Goal: Task Accomplishment & Management: Use online tool/utility

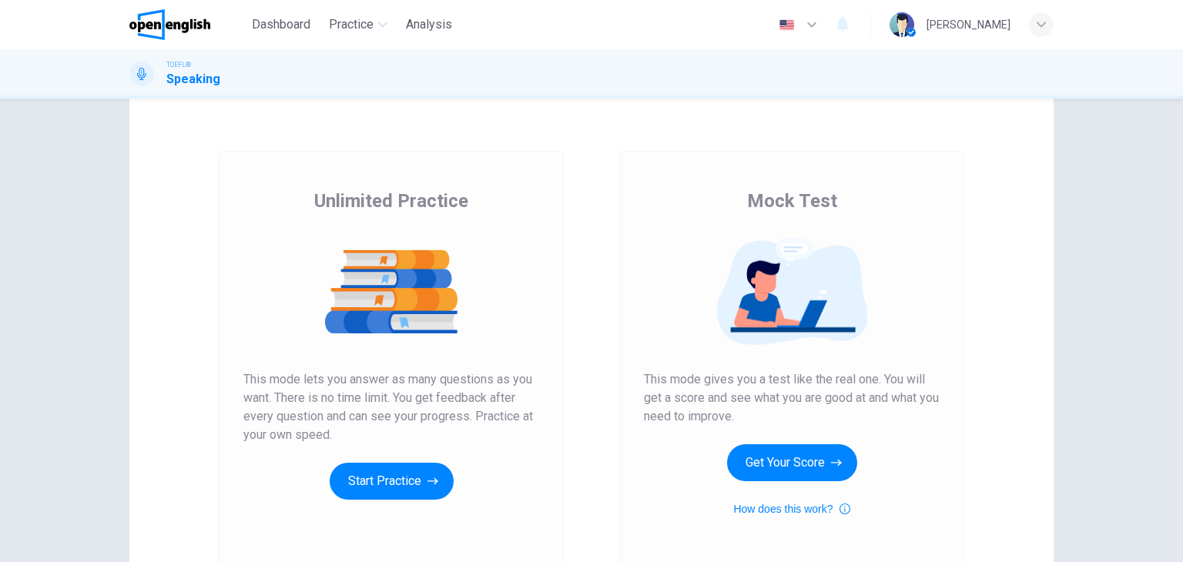
scroll to position [37, 0]
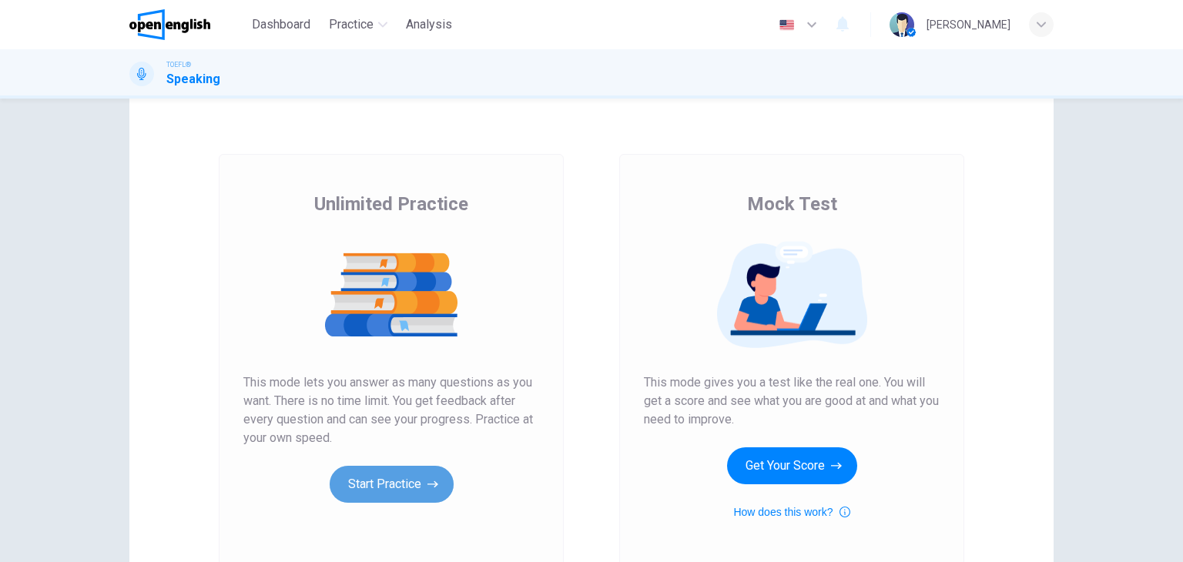
click at [430, 472] on button "Start Practice" at bounding box center [392, 484] width 124 height 37
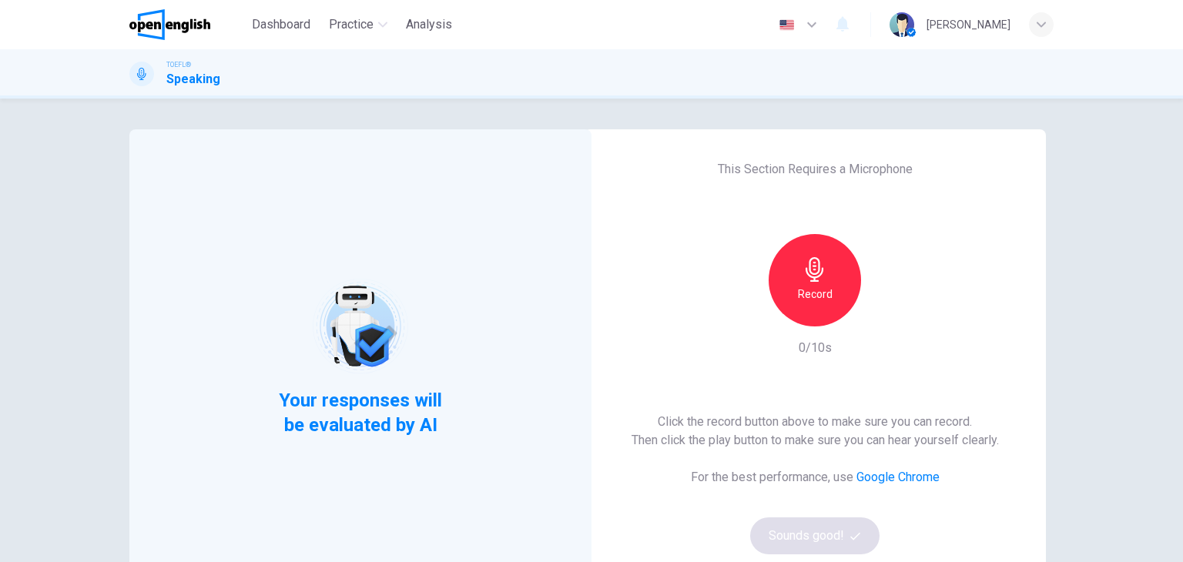
scroll to position [62, 0]
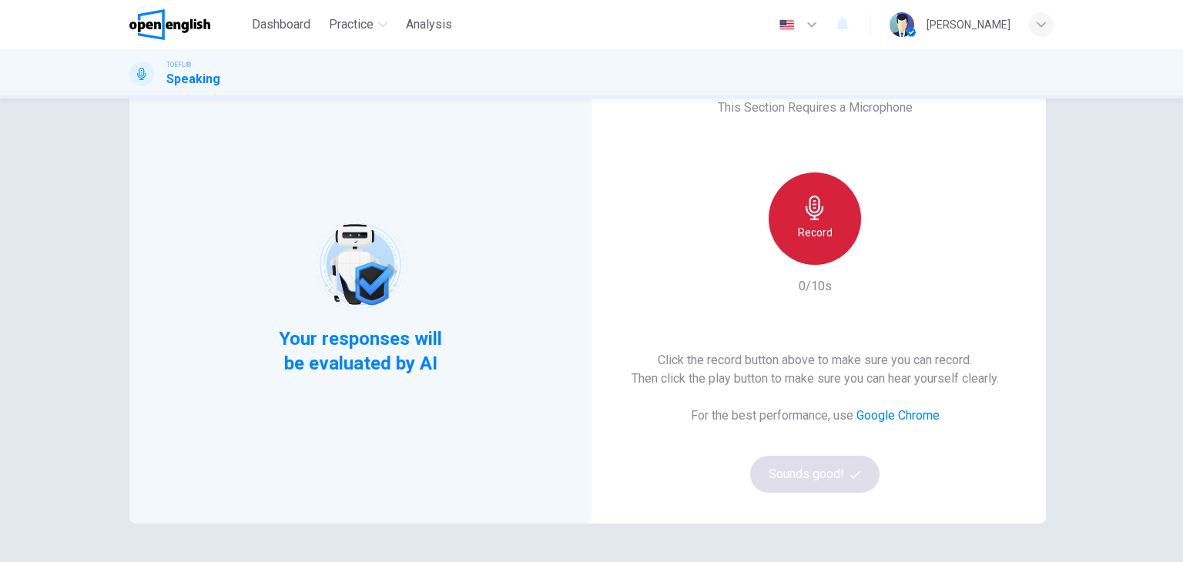
click at [813, 229] on h6 "Record" at bounding box center [815, 232] width 35 height 18
click at [830, 243] on div "Stop" at bounding box center [814, 218] width 92 height 92
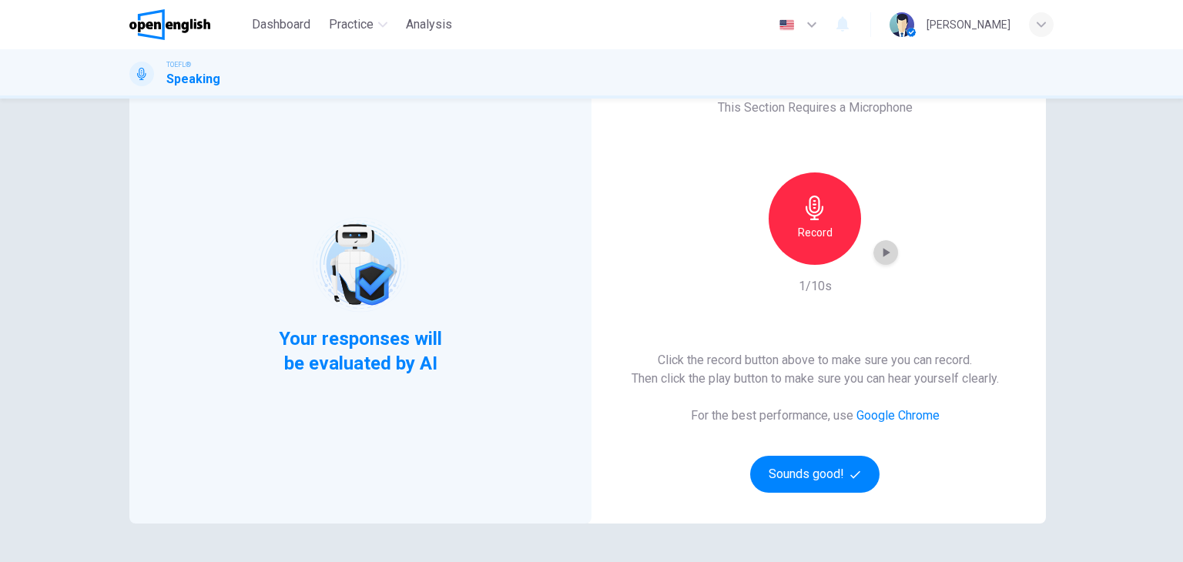
click at [883, 255] on icon "button" at bounding box center [886, 252] width 7 height 9
click at [803, 488] on button "Sounds good!" at bounding box center [814, 474] width 129 height 37
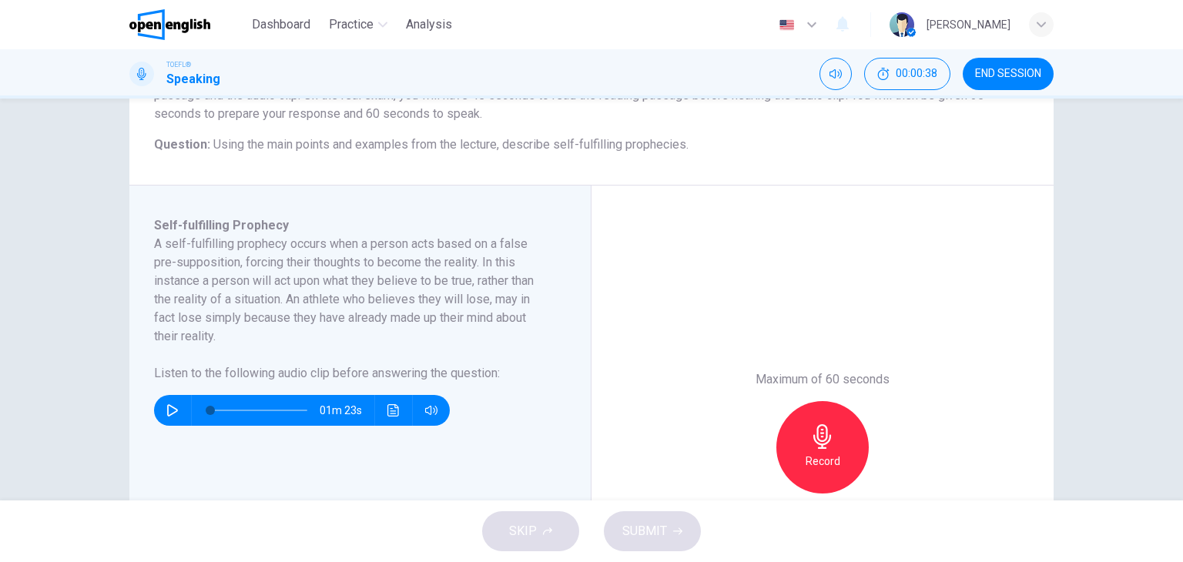
scroll to position [166, 0]
click at [167, 404] on icon "button" at bounding box center [172, 410] width 11 height 12
click at [388, 419] on button "Click to see the audio transcription" at bounding box center [393, 410] width 25 height 31
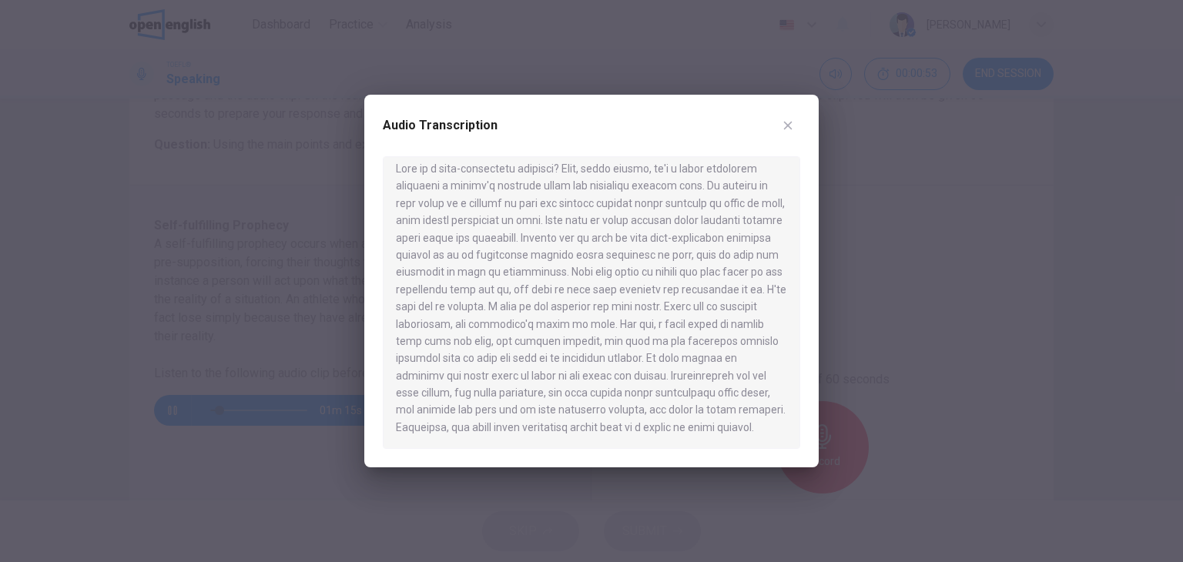
scroll to position [18, 0]
type input "**"
click at [790, 127] on icon "button" at bounding box center [787, 125] width 12 height 12
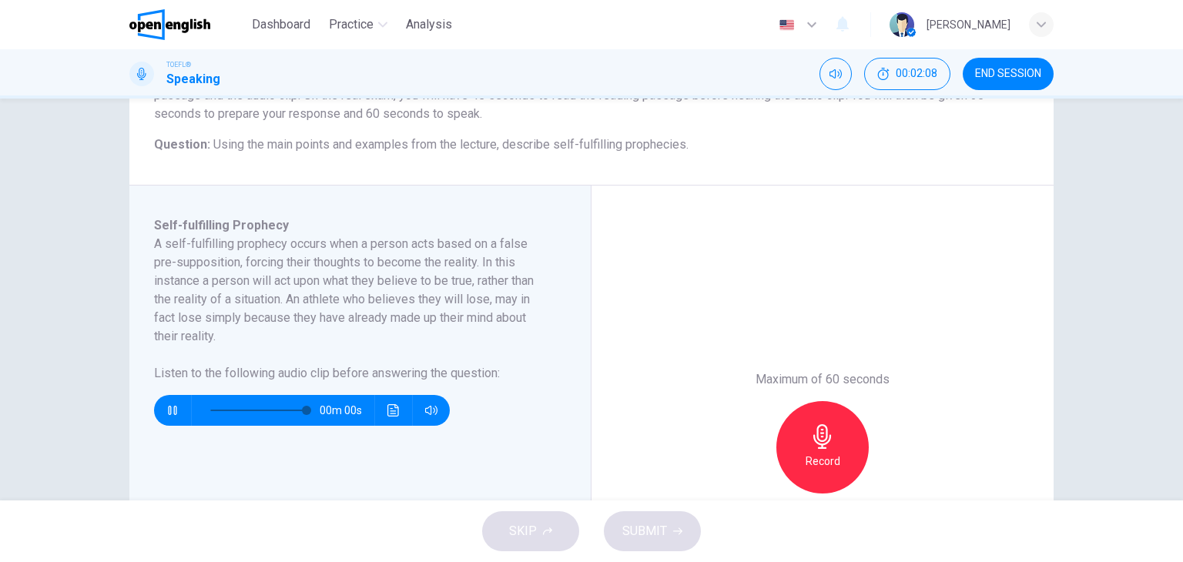
type input "*"
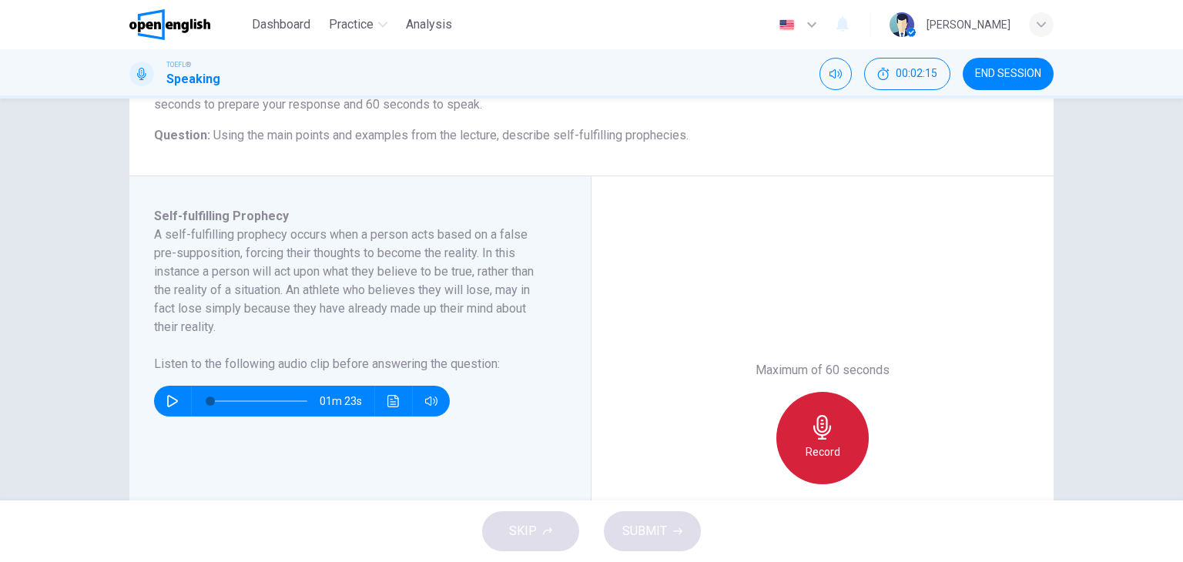
click at [838, 428] on div "Record" at bounding box center [822, 438] width 92 height 92
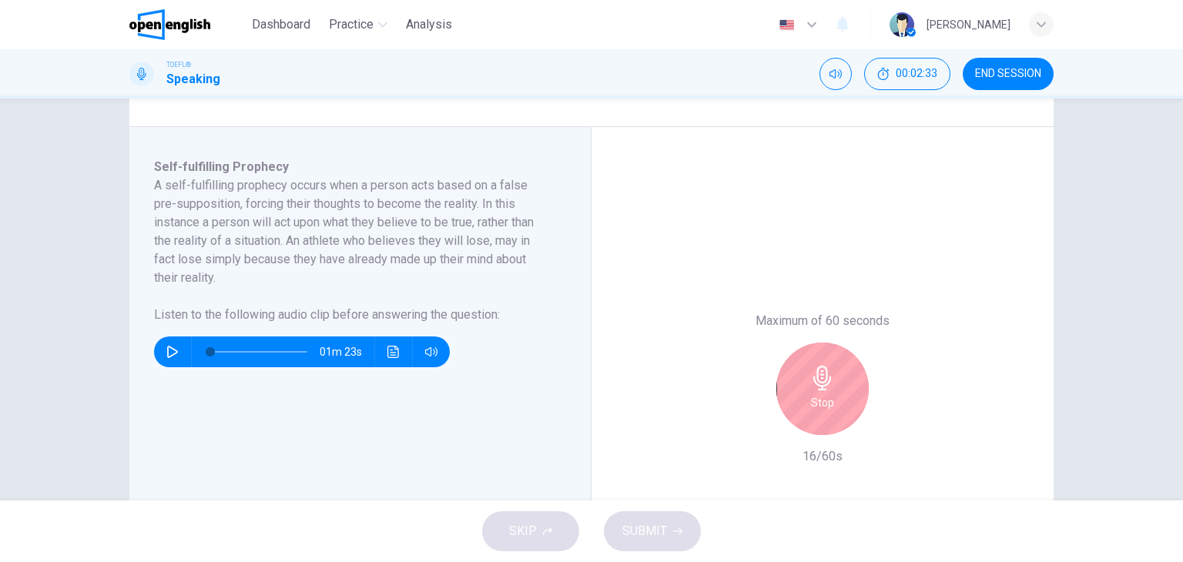
scroll to position [233, 0]
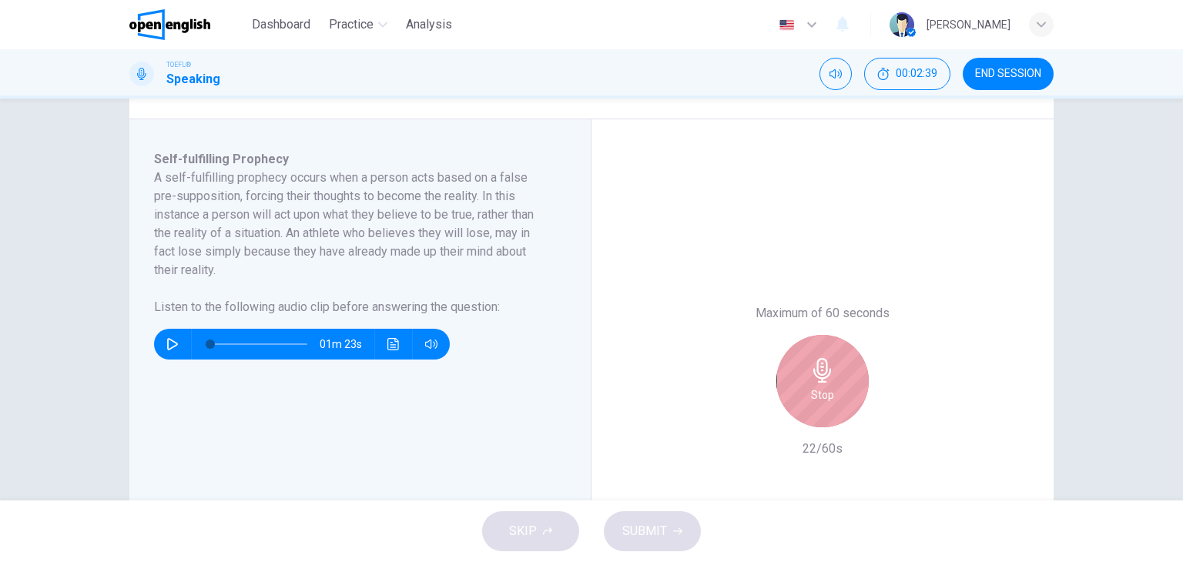
click at [814, 392] on h6 "Stop" at bounding box center [822, 395] width 23 height 18
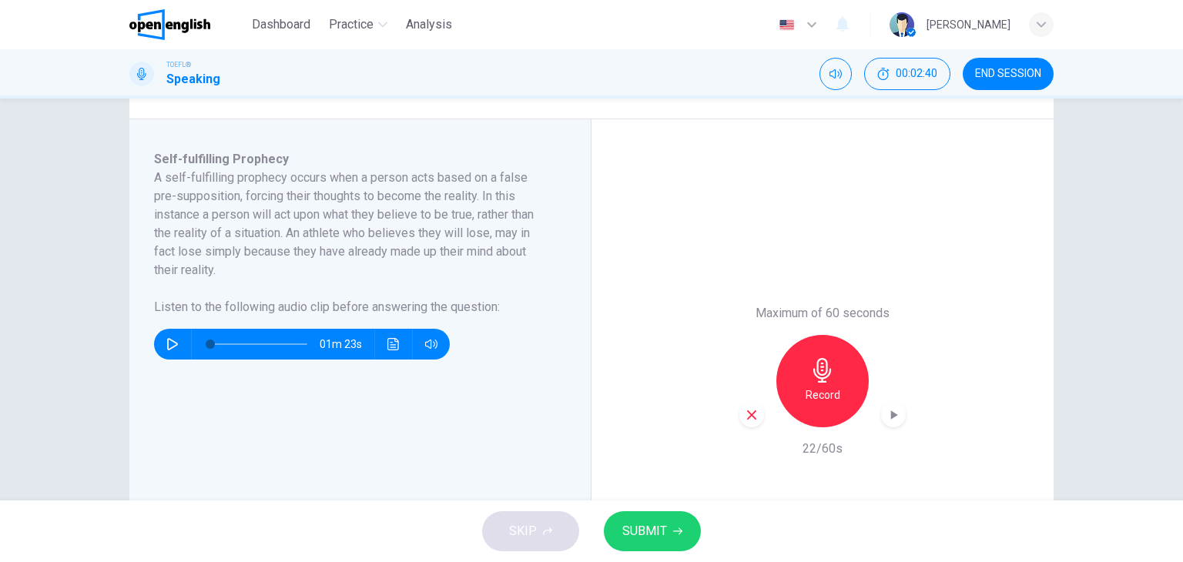
click at [749, 416] on icon "button" at bounding box center [751, 414] width 9 height 9
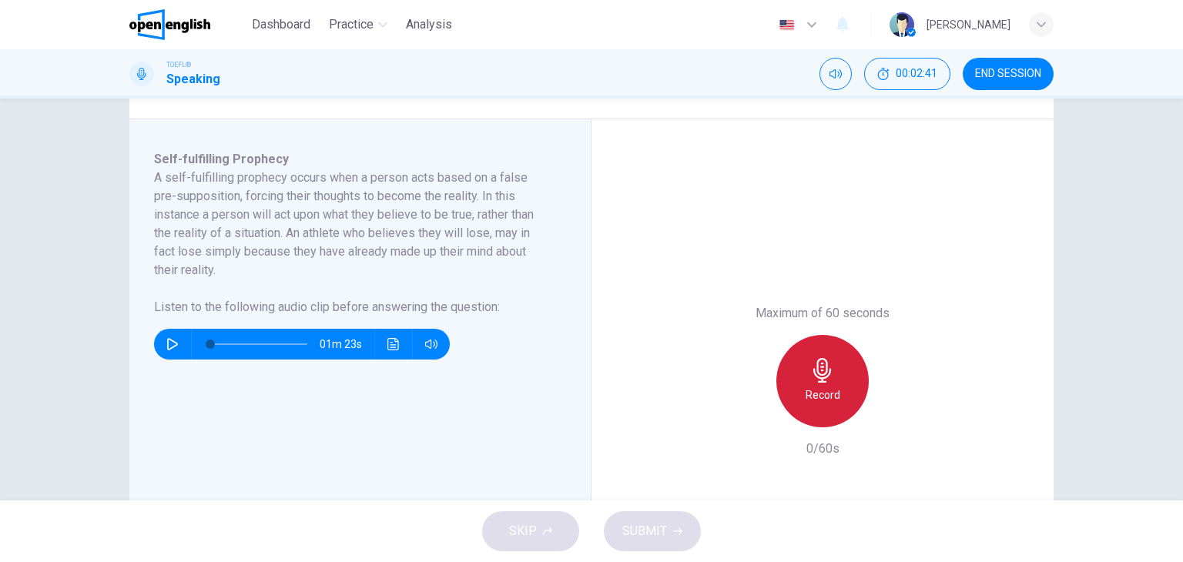
click at [845, 383] on div "Record" at bounding box center [822, 381] width 92 height 92
click at [834, 381] on div "Stop" at bounding box center [822, 381] width 92 height 92
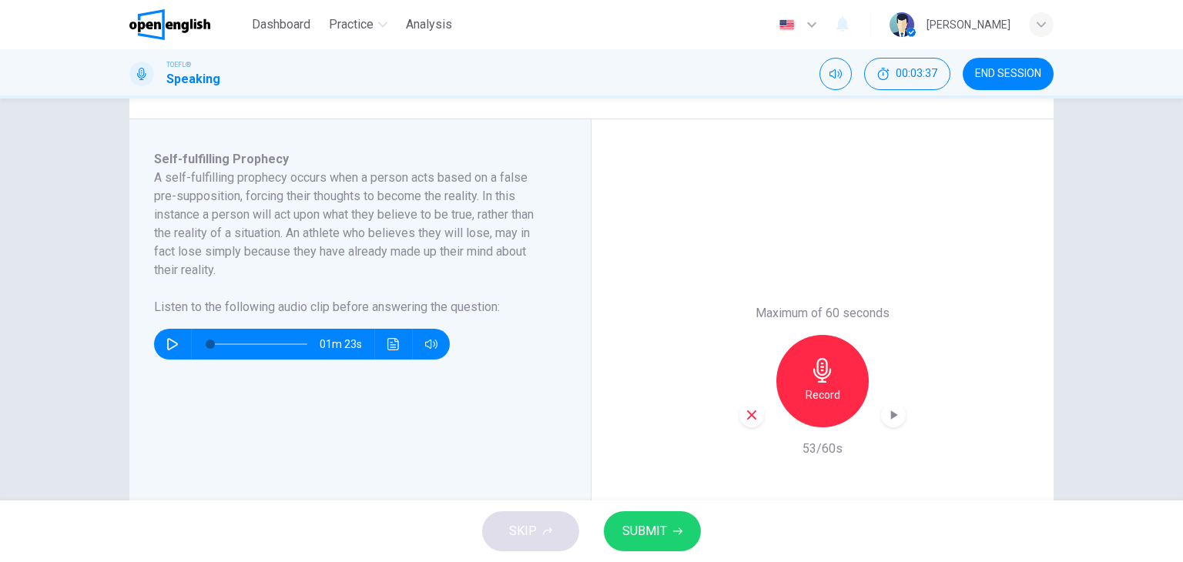
click at [664, 521] on span "SUBMIT" at bounding box center [644, 531] width 45 height 22
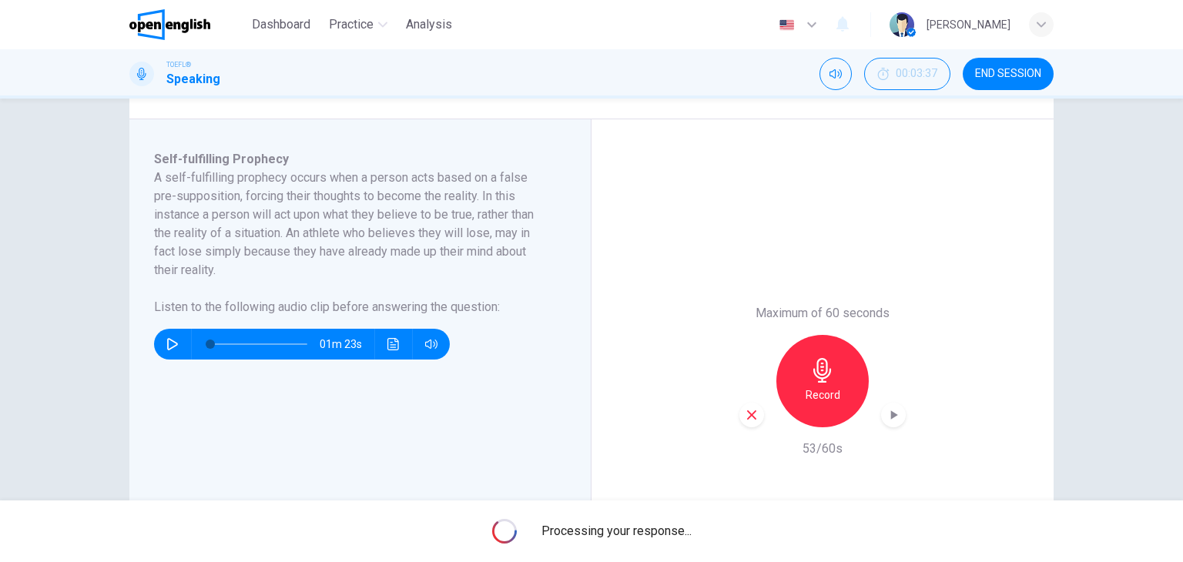
click at [822, 449] on h6 "53/60s" at bounding box center [822, 449] width 40 height 18
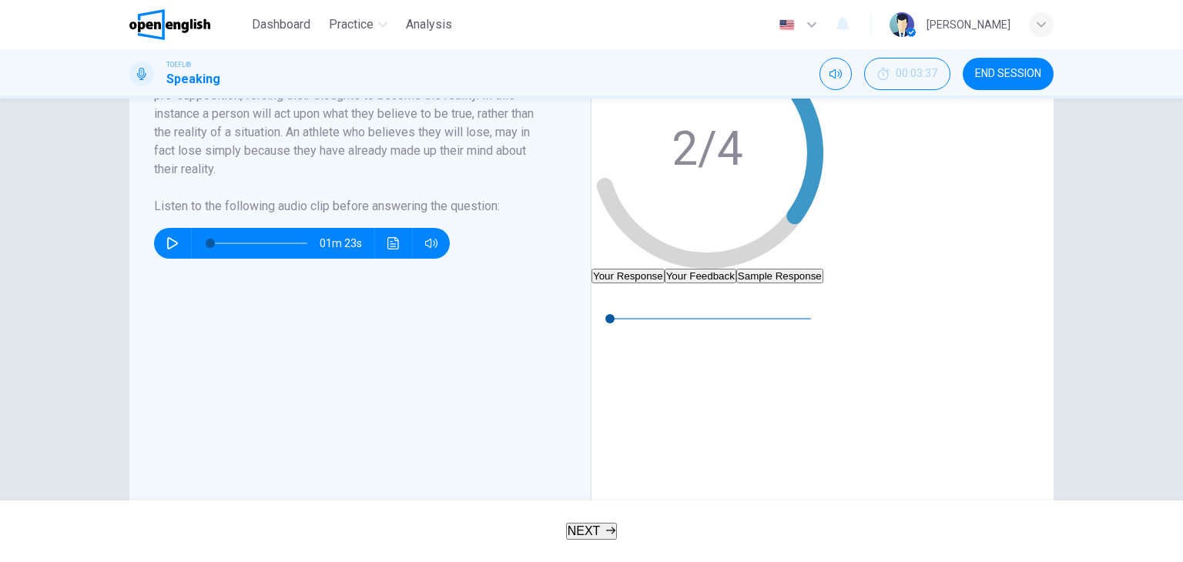
scroll to position [273, 0]
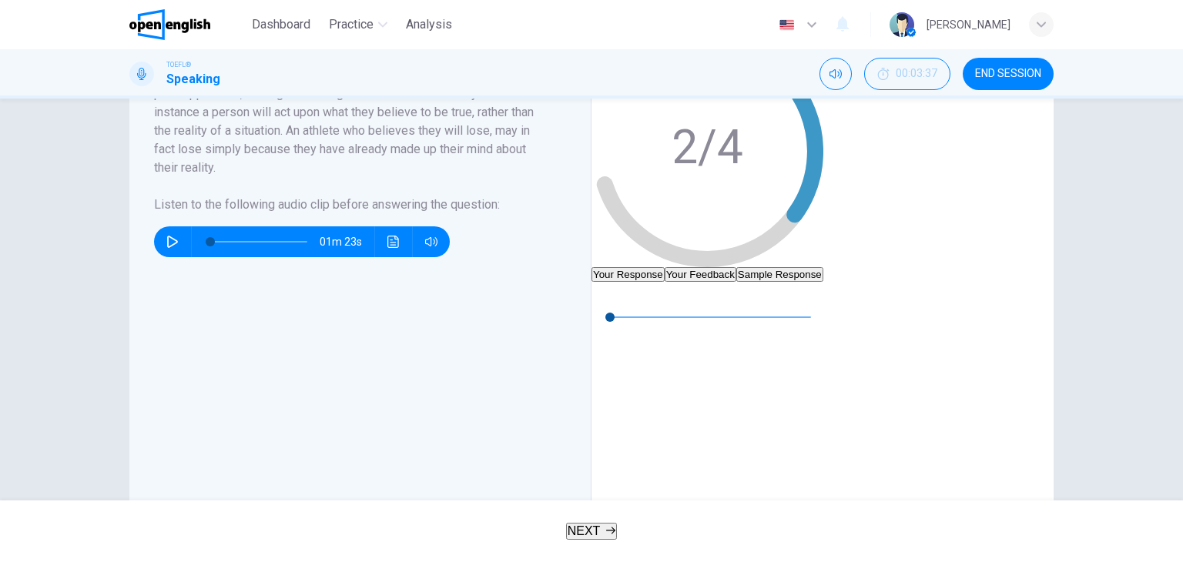
click at [736, 267] on button "Your Feedback" at bounding box center [700, 274] width 72 height 15
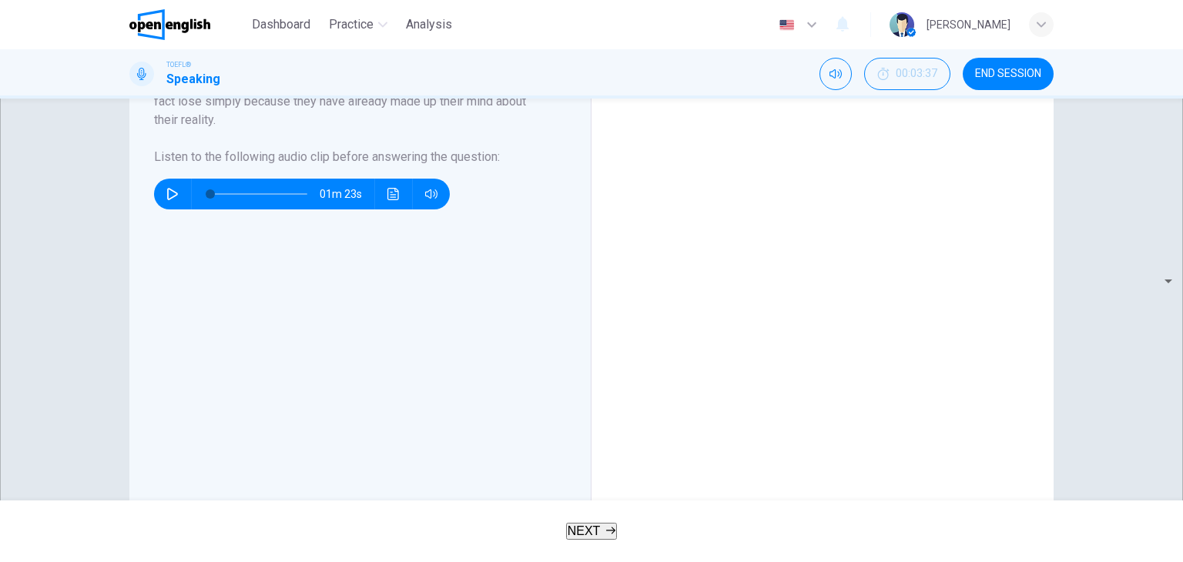
scroll to position [320, 0]
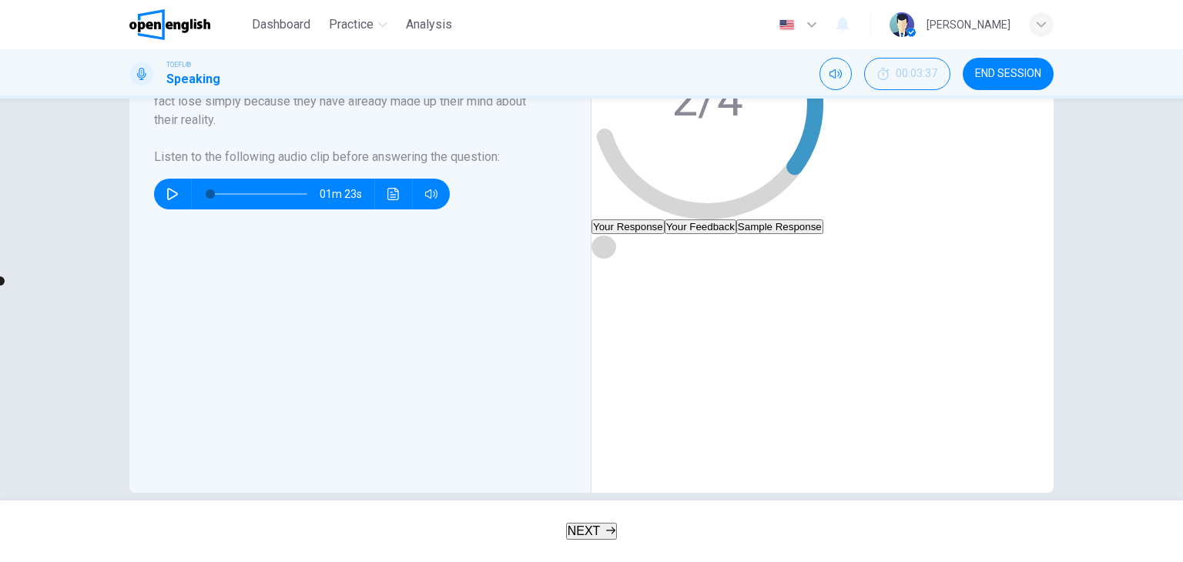
click at [616, 259] on button "button" at bounding box center [603, 246] width 25 height 25
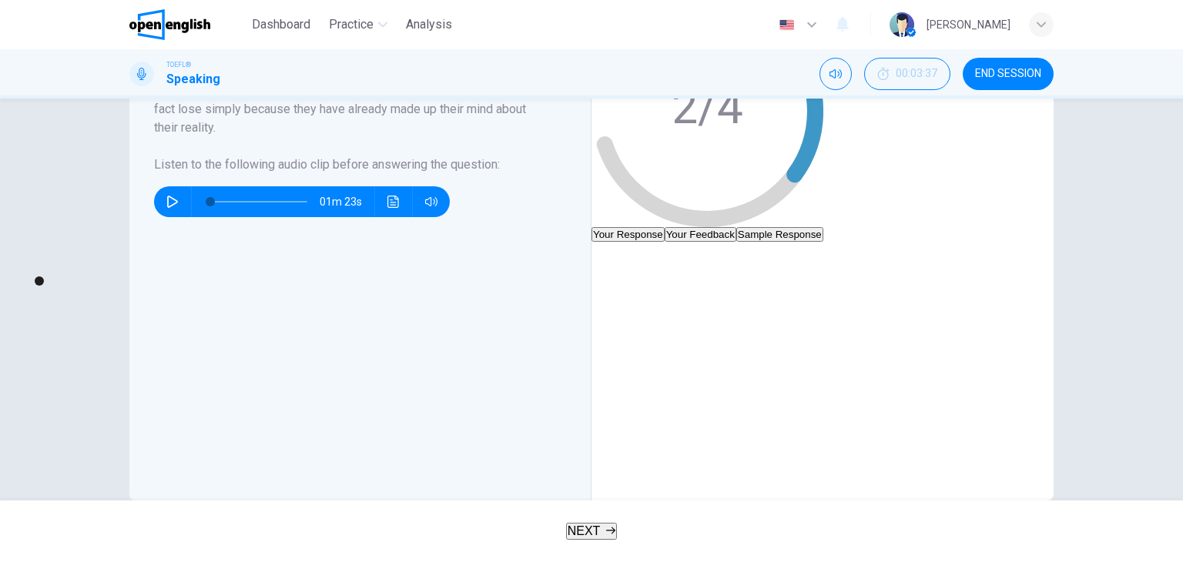
scroll to position [341, 0]
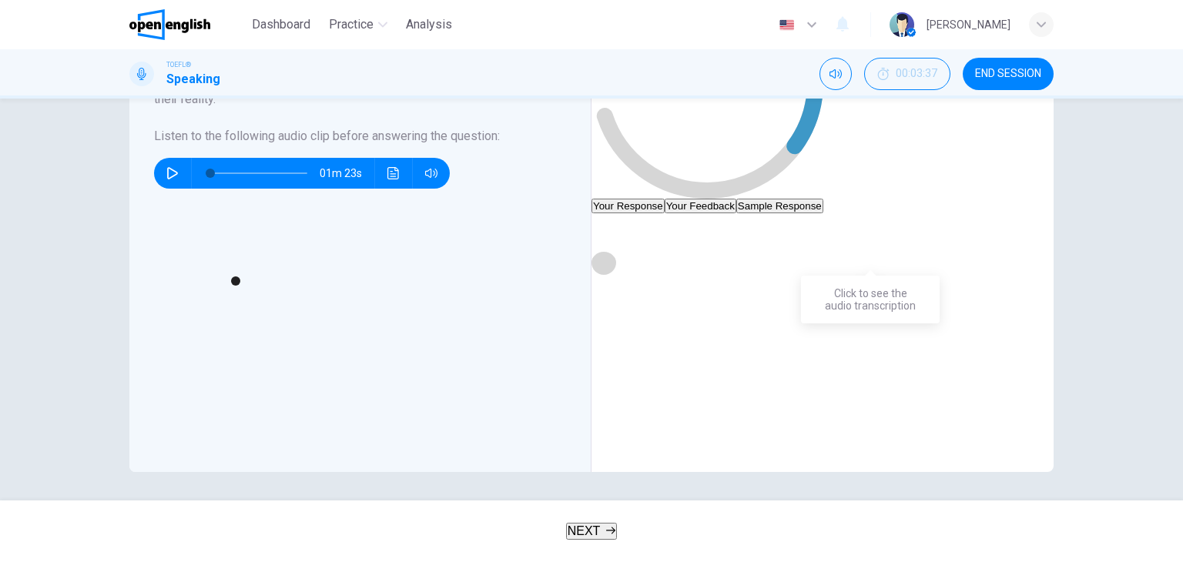
click at [610, 256] on icon "Click to see the audio transcription" at bounding box center [603, 262] width 12 height 12
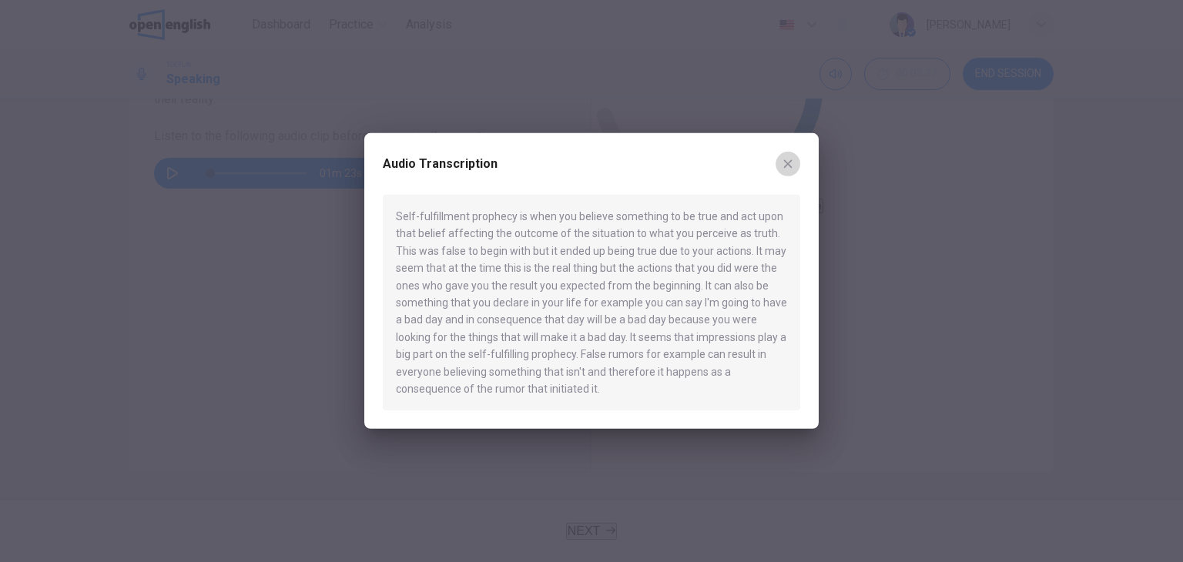
click at [788, 156] on button "button" at bounding box center [787, 164] width 25 height 25
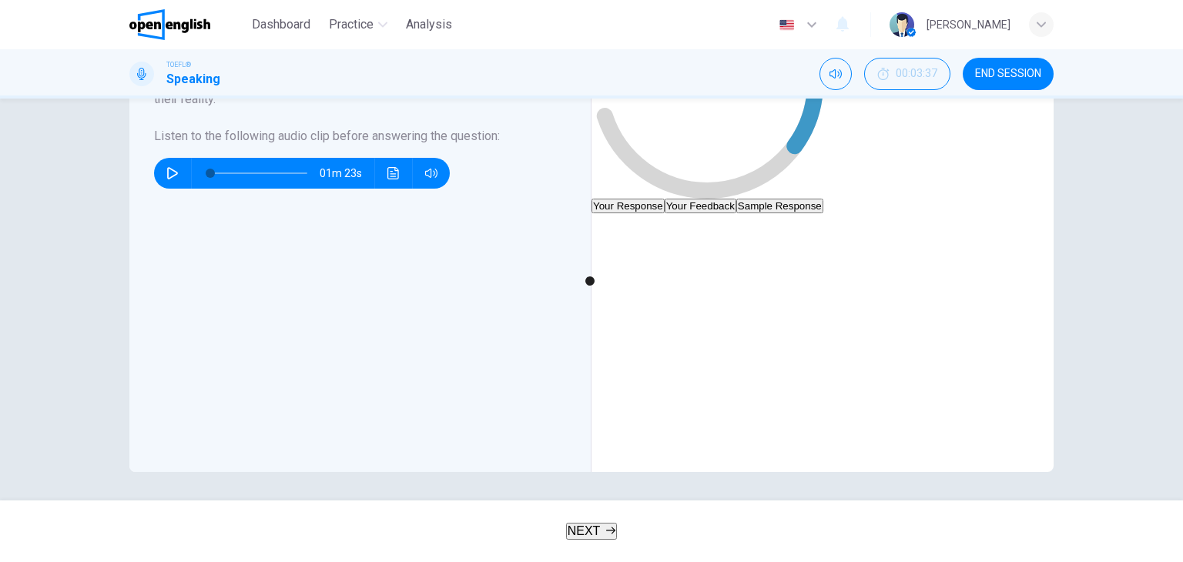
type input "**"
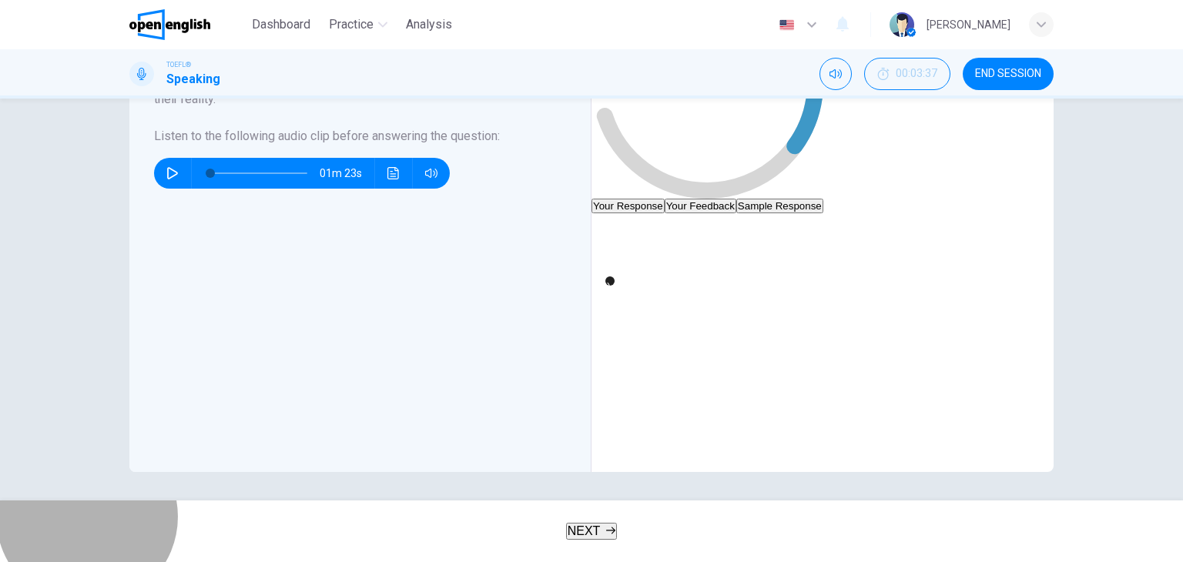
click at [617, 527] on button "NEXT" at bounding box center [592, 531] width 52 height 17
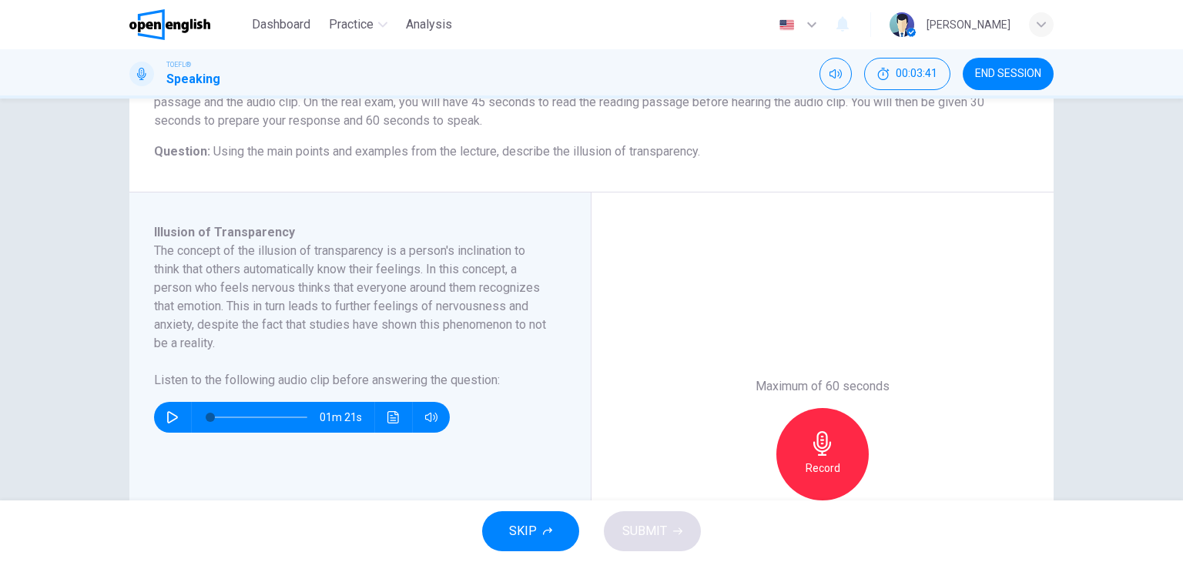
scroll to position [159, 0]
click at [975, 75] on span "END SESSION" at bounding box center [1008, 74] width 66 height 12
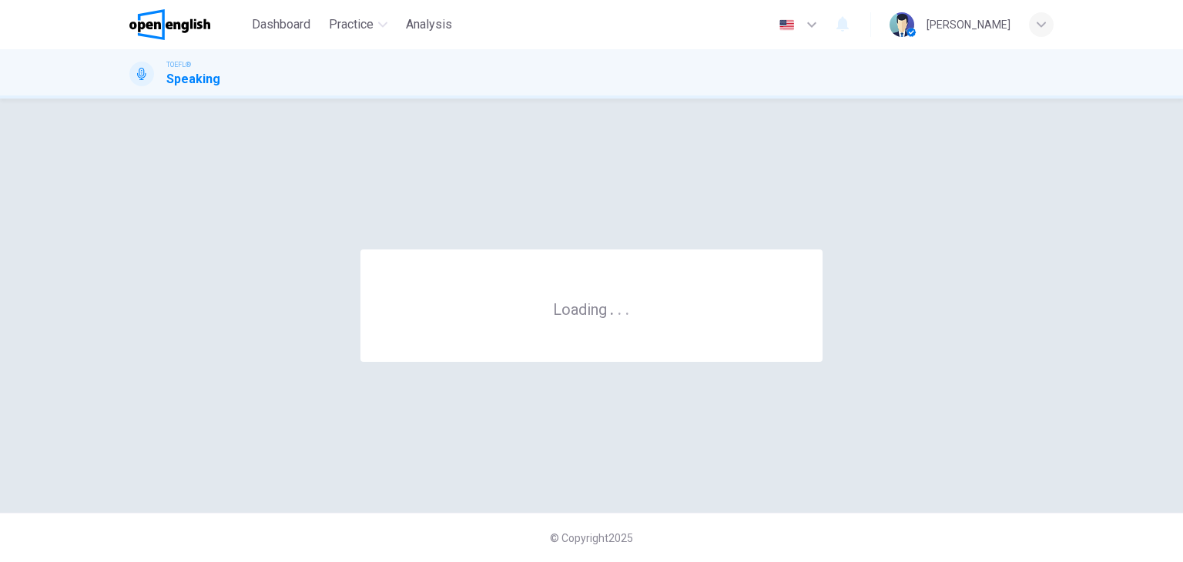
scroll to position [0, 0]
